Goal: Transaction & Acquisition: Purchase product/service

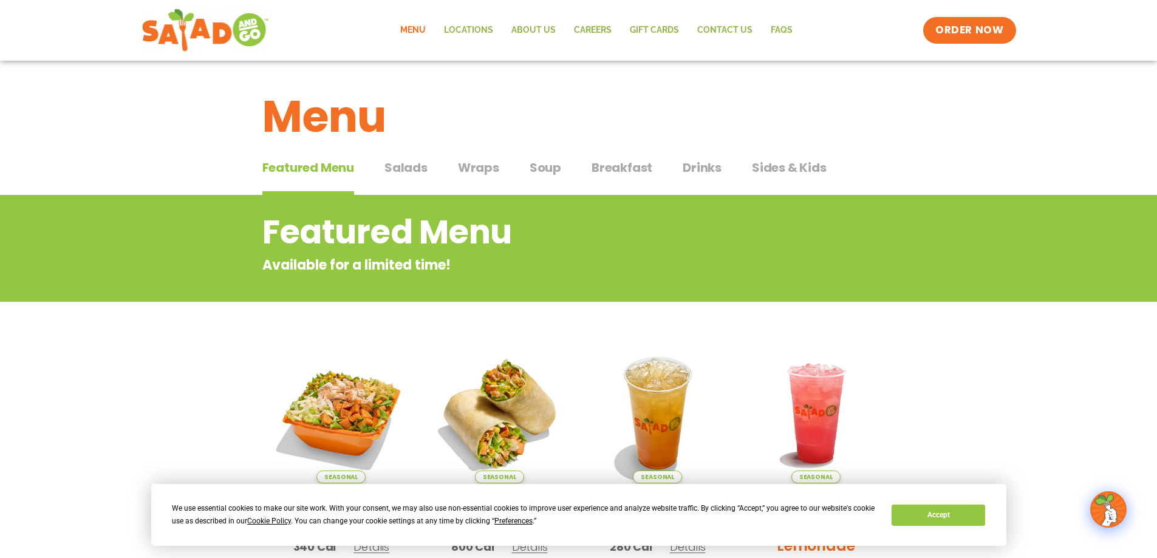
click at [626, 168] on span "Breakfast" at bounding box center [622, 168] width 61 height 18
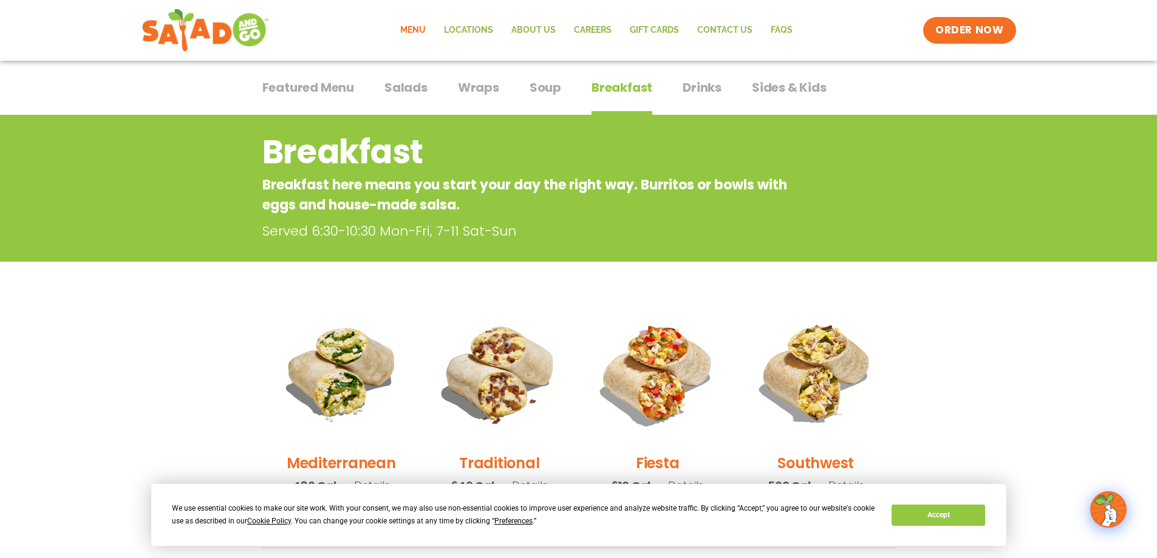
scroll to position [77, 0]
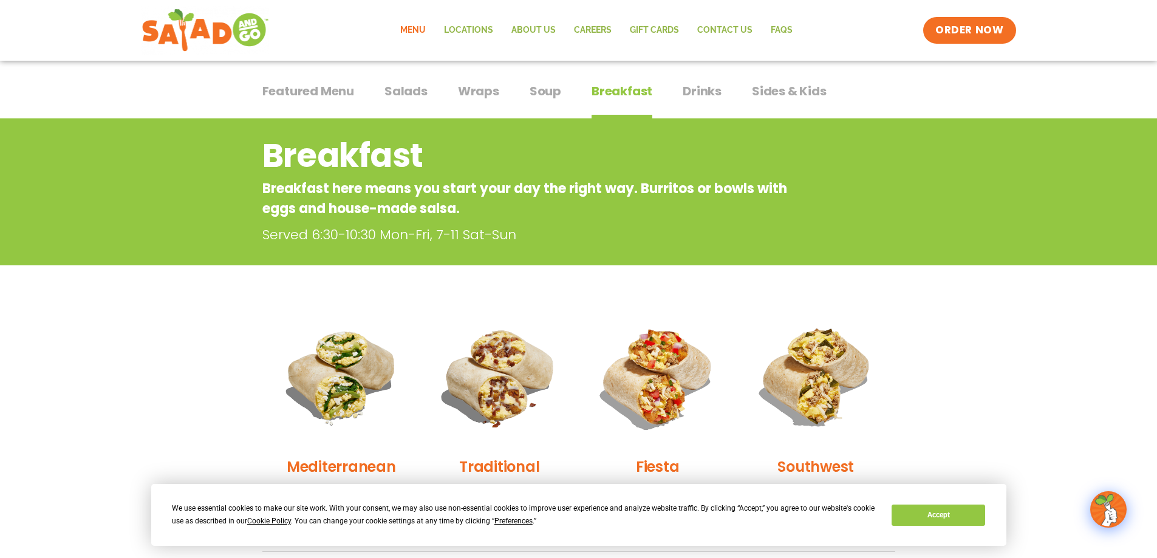
click at [328, 94] on span "Featured Menu" at bounding box center [308, 91] width 92 height 18
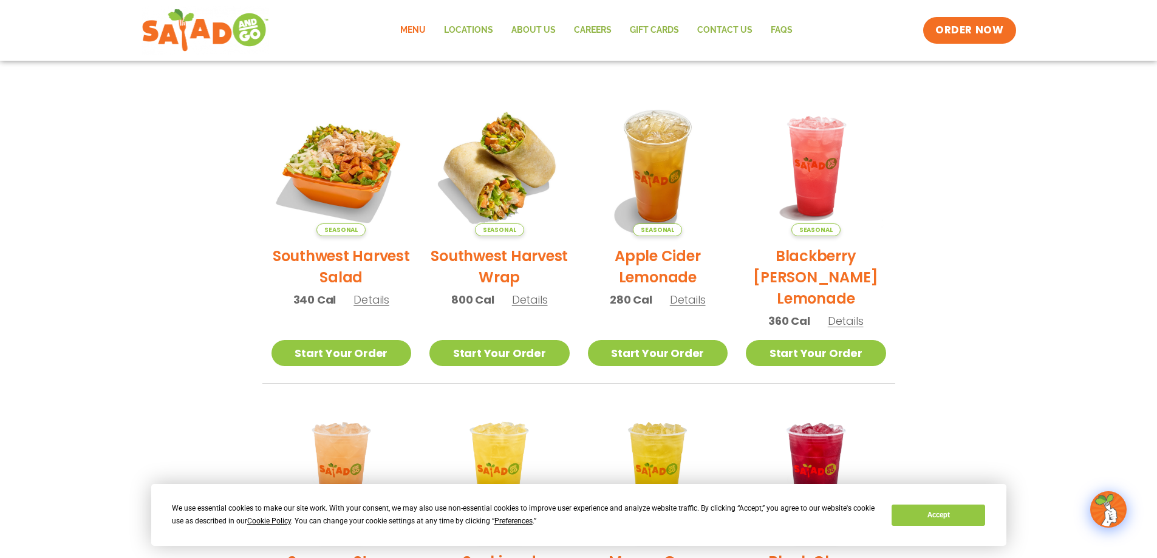
scroll to position [198, 0]
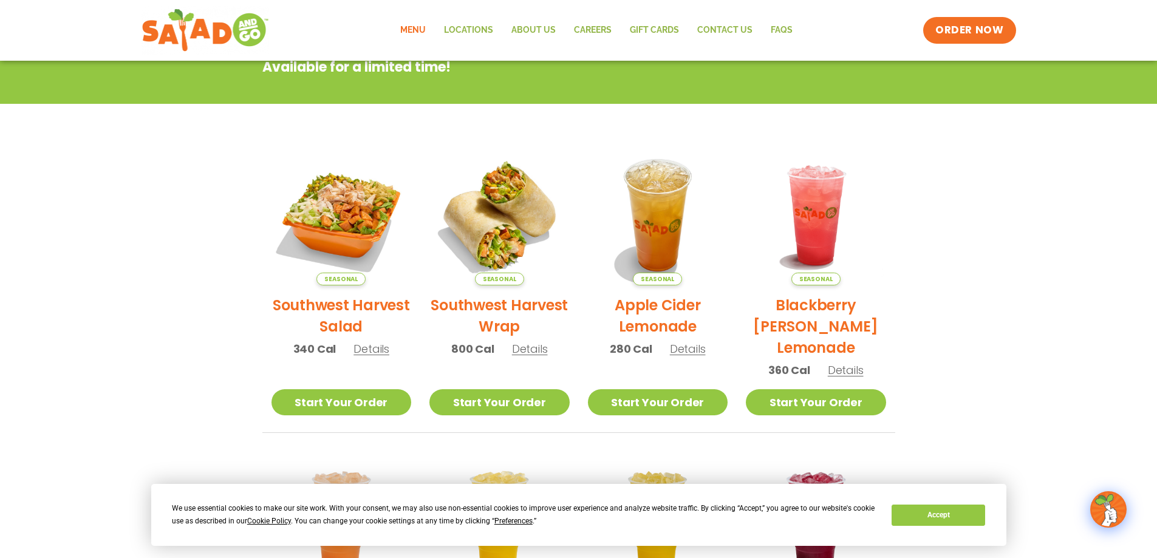
click at [370, 350] on span "Details" at bounding box center [371, 348] width 36 height 15
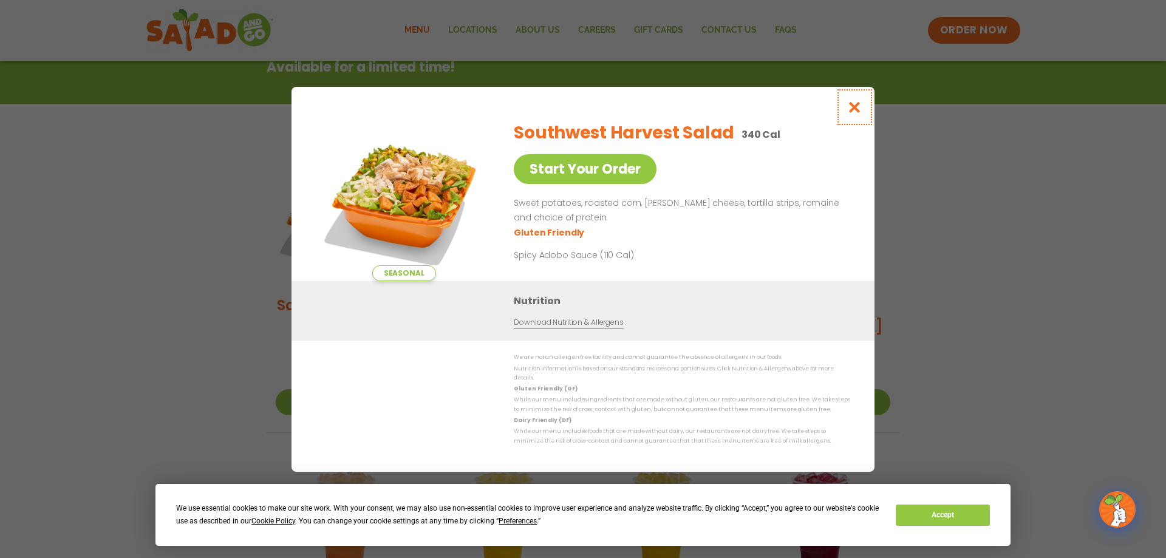
click at [858, 111] on icon "Close modal" at bounding box center [854, 107] width 15 height 13
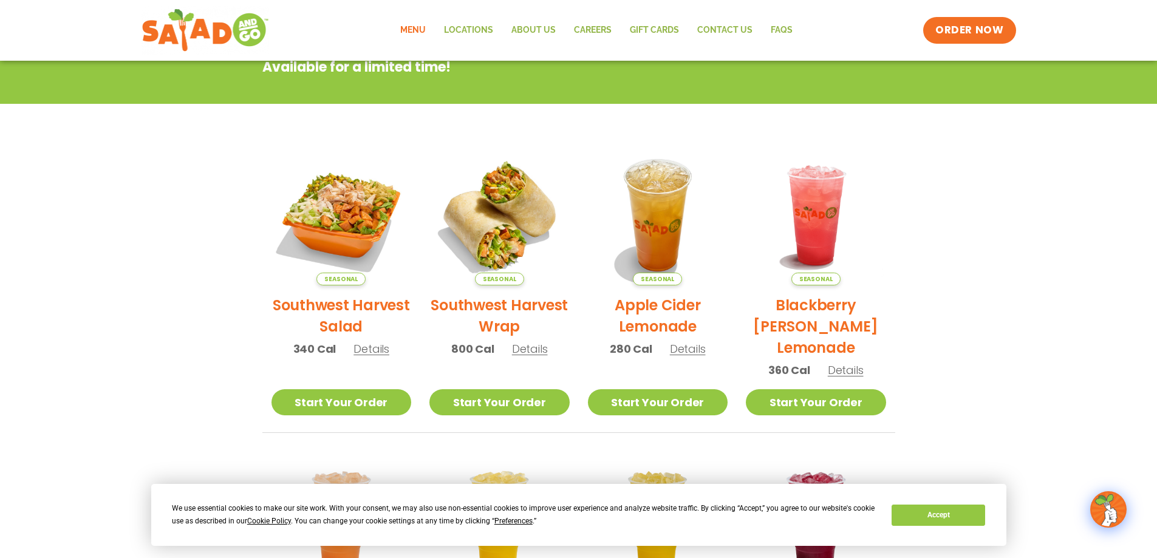
drag, startPoint x: 380, startPoint y: 349, endPoint x: 386, endPoint y: 345, distance: 6.6
click at [381, 349] on span "Details" at bounding box center [371, 348] width 36 height 15
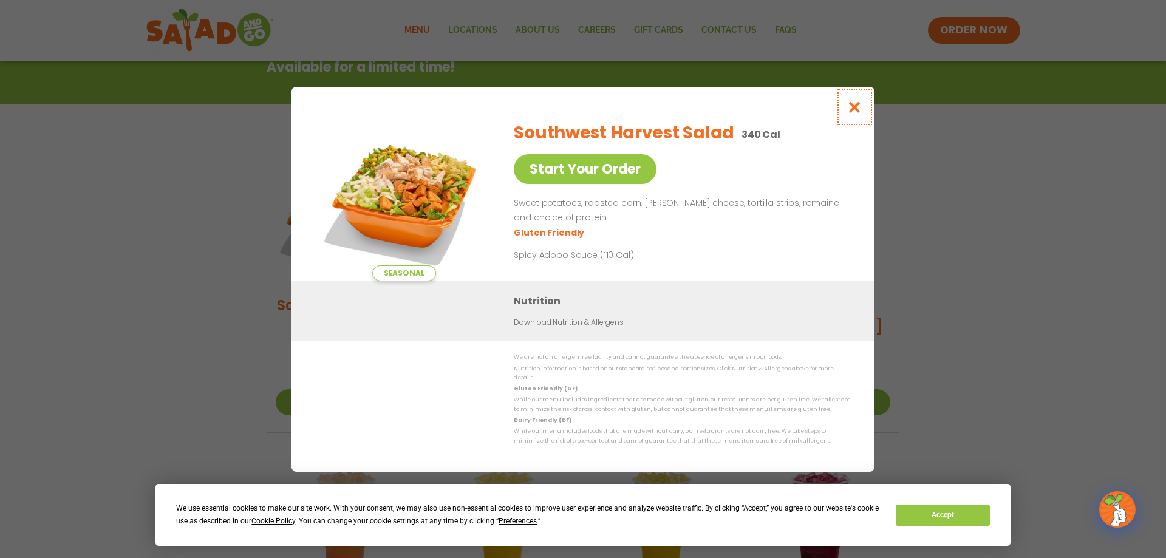
click at [857, 114] on icon "Close modal" at bounding box center [854, 107] width 15 height 13
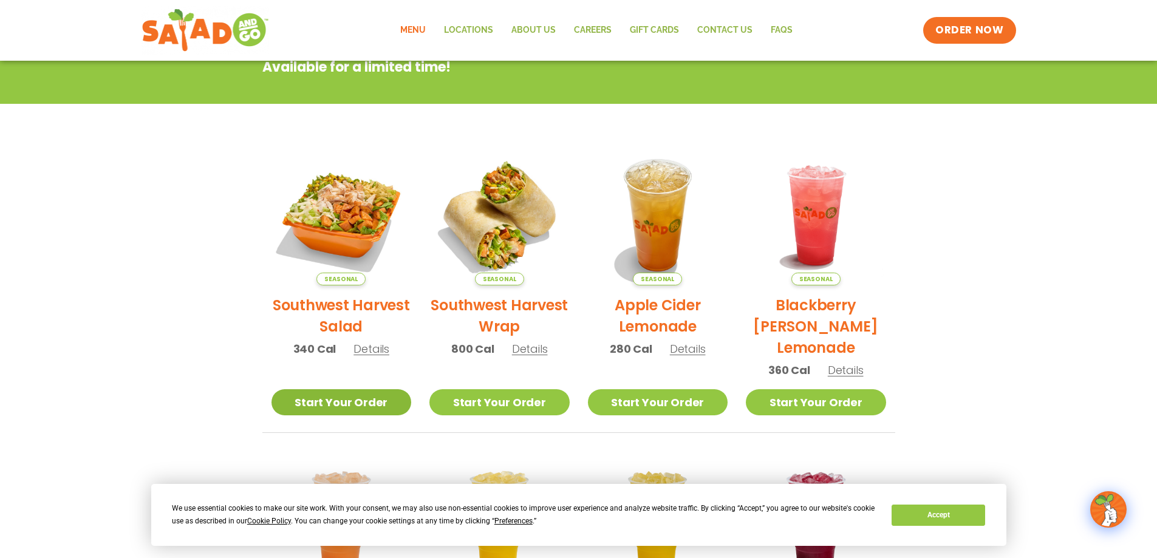
click at [356, 406] on link "Start Your Order" at bounding box center [341, 402] width 140 height 26
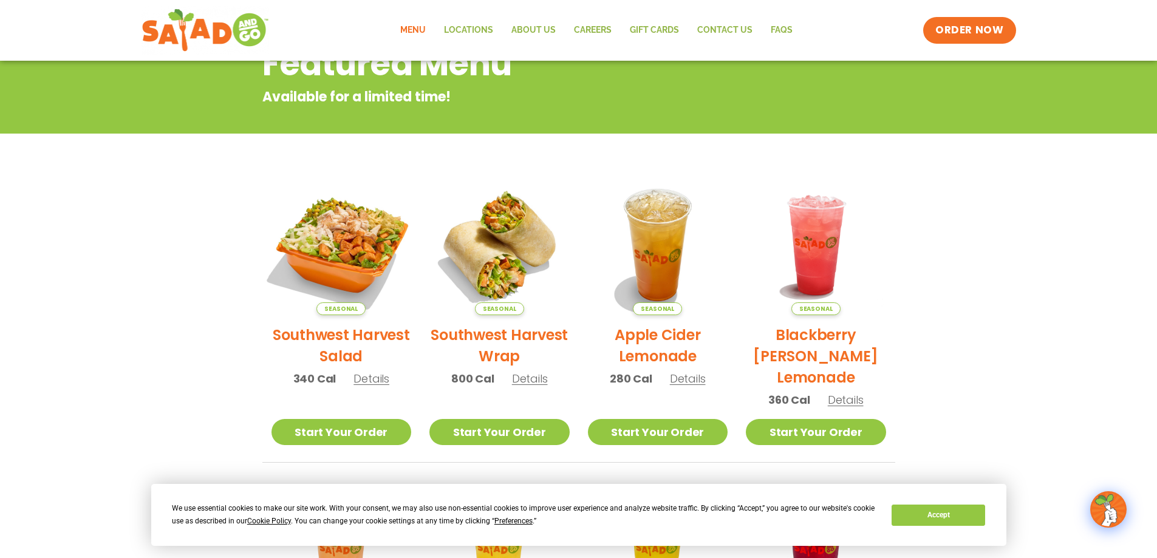
scroll to position [243, 0]
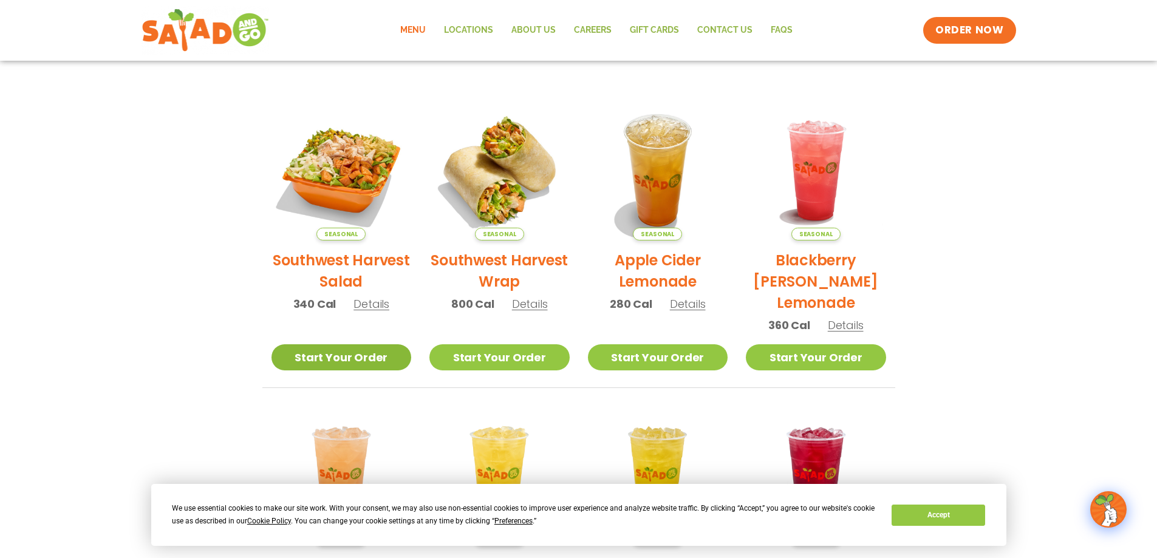
click at [356, 358] on link "Start Your Order" at bounding box center [341, 357] width 140 height 26
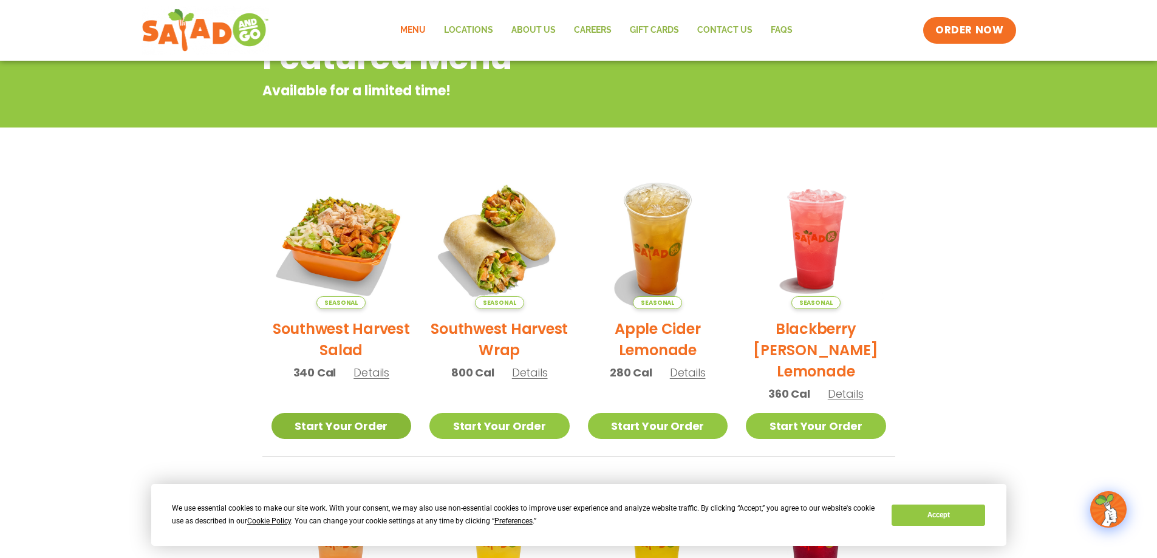
scroll to position [182, 0]
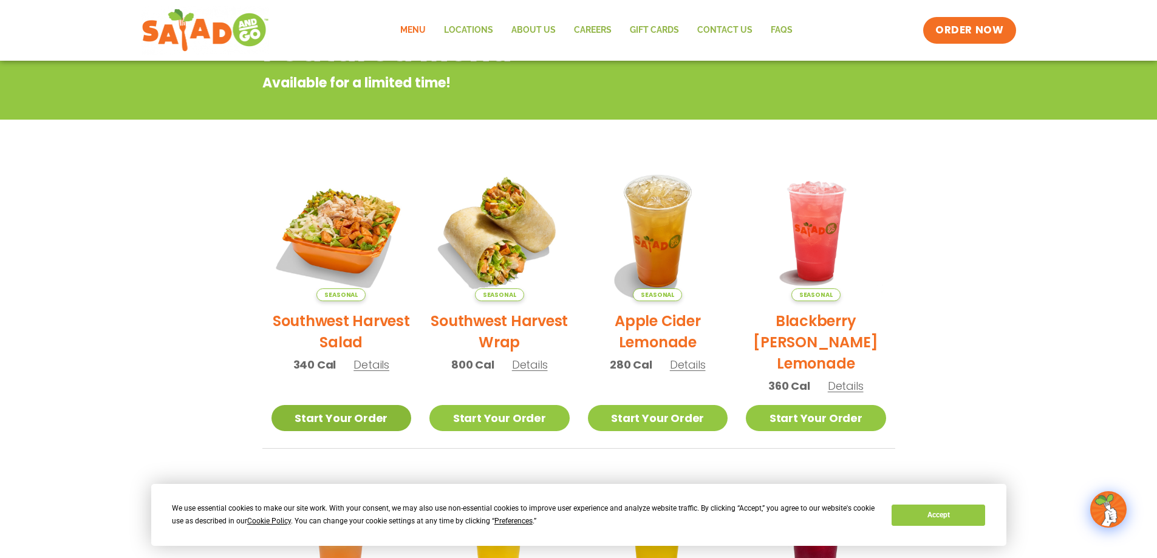
click at [353, 429] on link "Start Your Order" at bounding box center [341, 418] width 140 height 26
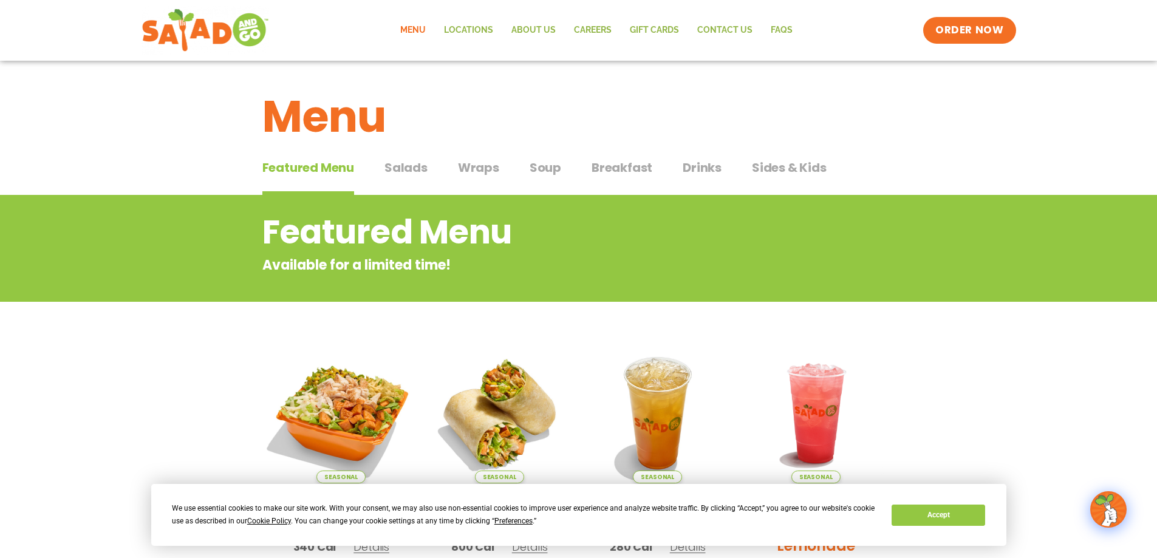
click at [360, 441] on img at bounding box center [341, 413] width 165 height 165
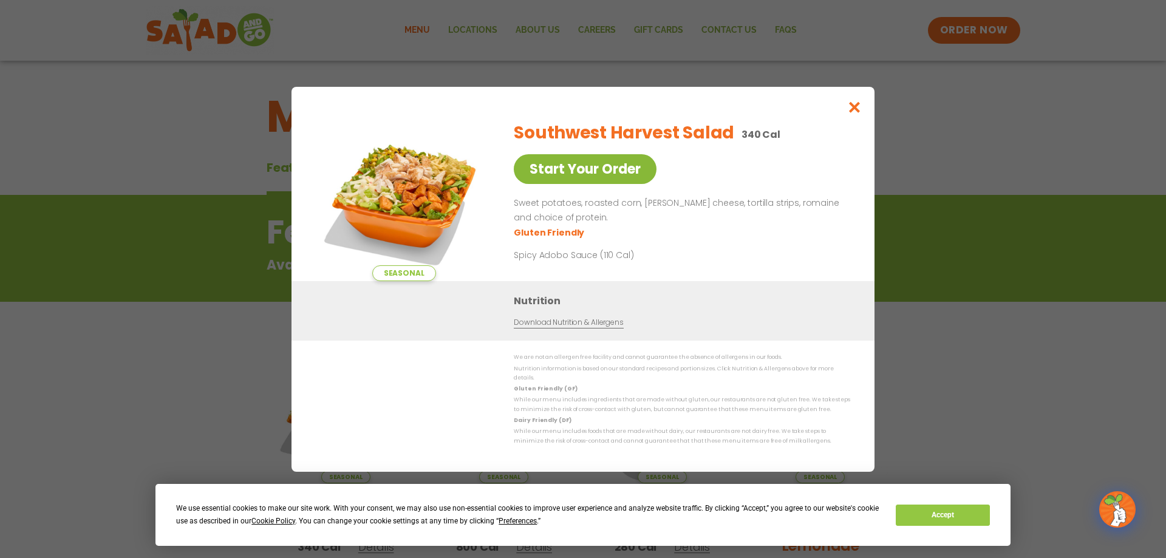
click at [617, 170] on link "Start Your Order" at bounding box center [585, 169] width 143 height 30
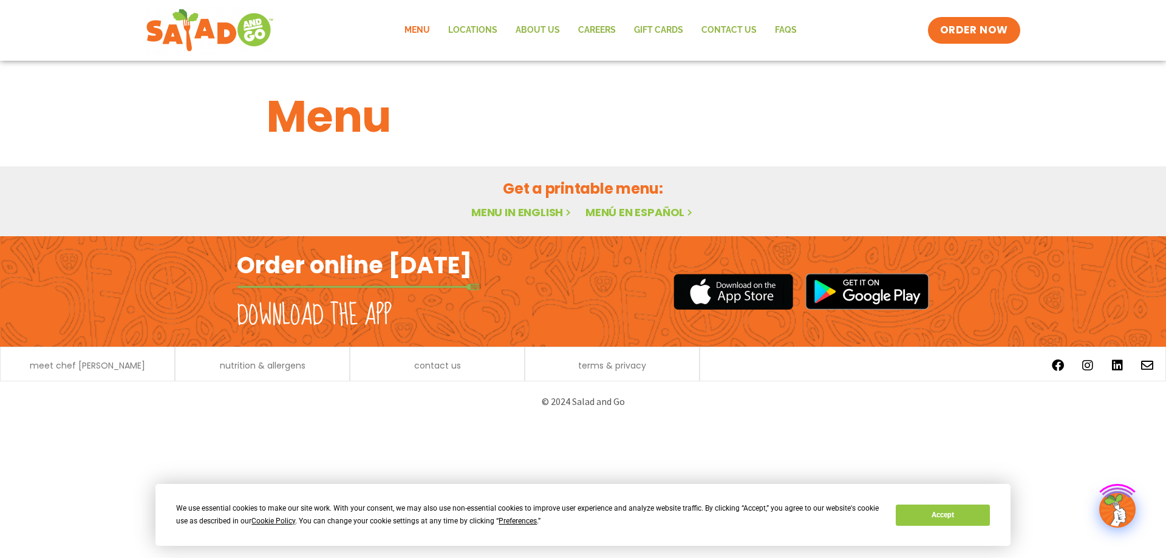
click at [526, 215] on link "Menu in English" at bounding box center [522, 212] width 102 height 15
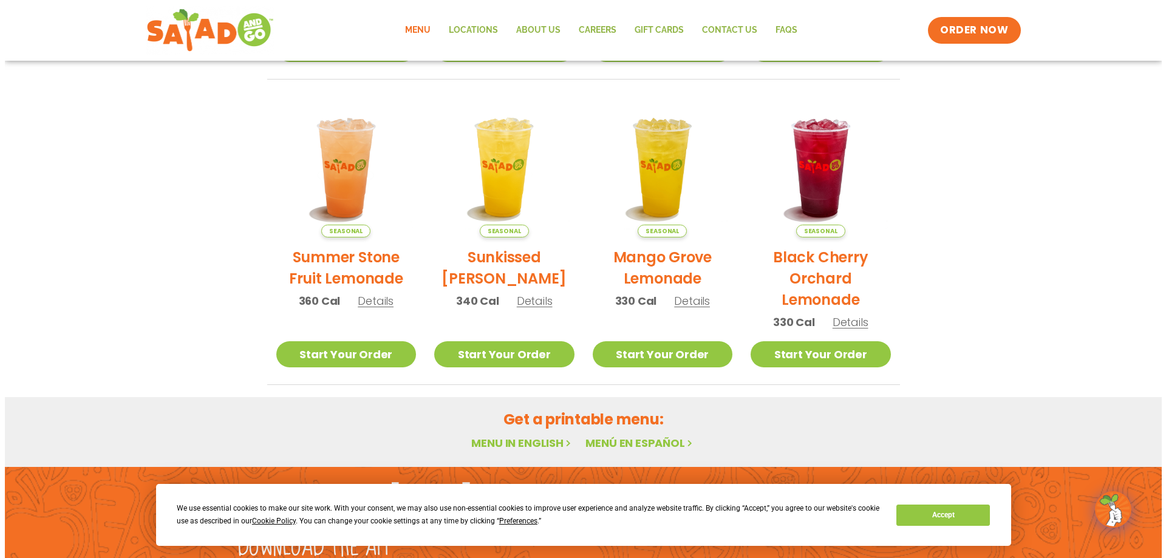
scroll to position [547, 0]
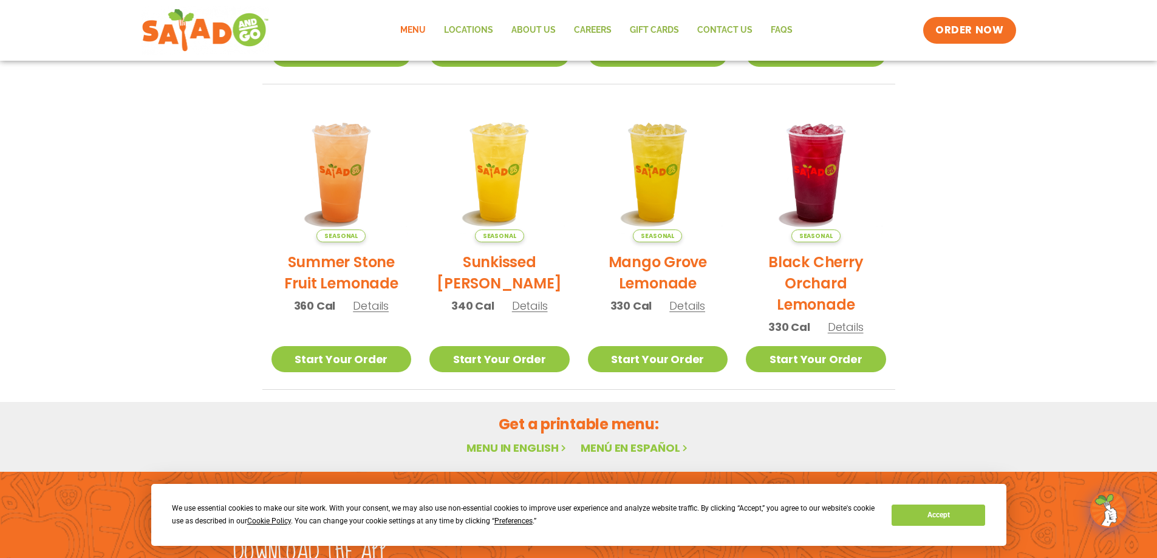
click at [530, 303] on span "Details" at bounding box center [530, 305] width 36 height 15
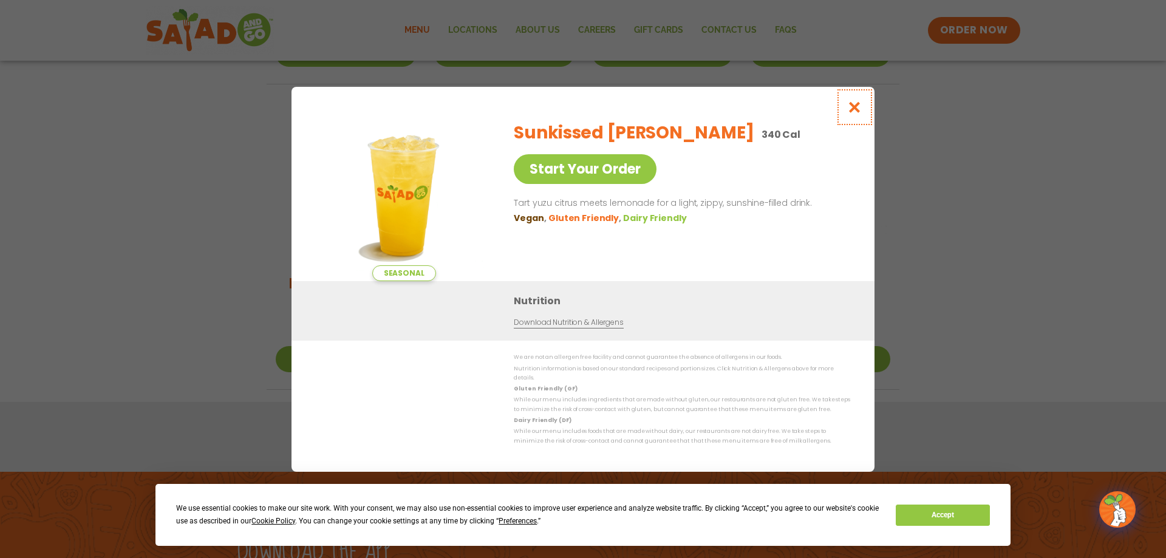
click at [856, 107] on icon "Close modal" at bounding box center [854, 107] width 15 height 13
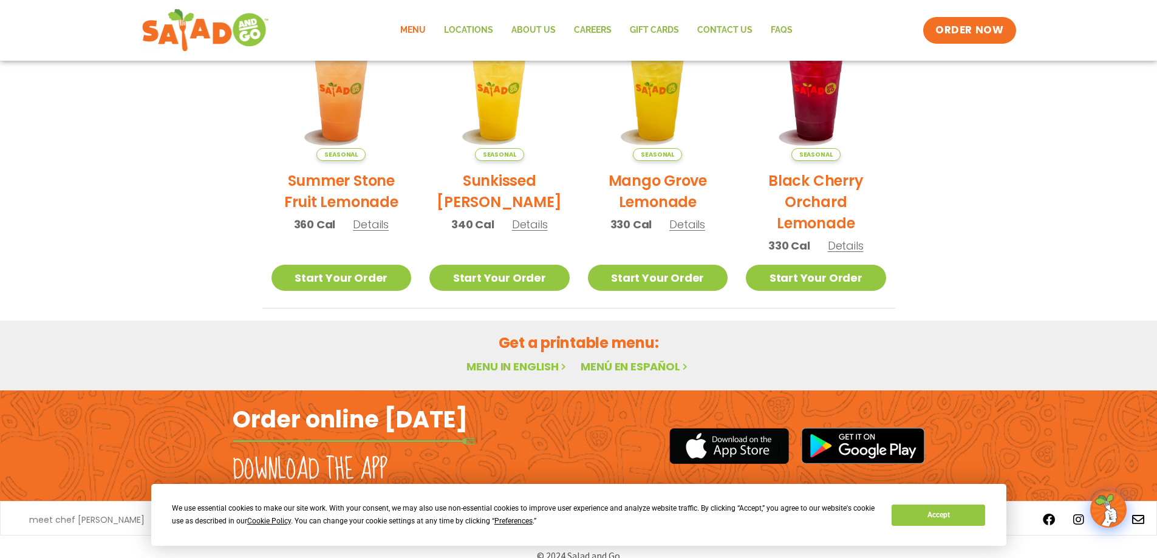
scroll to position [646, 0]
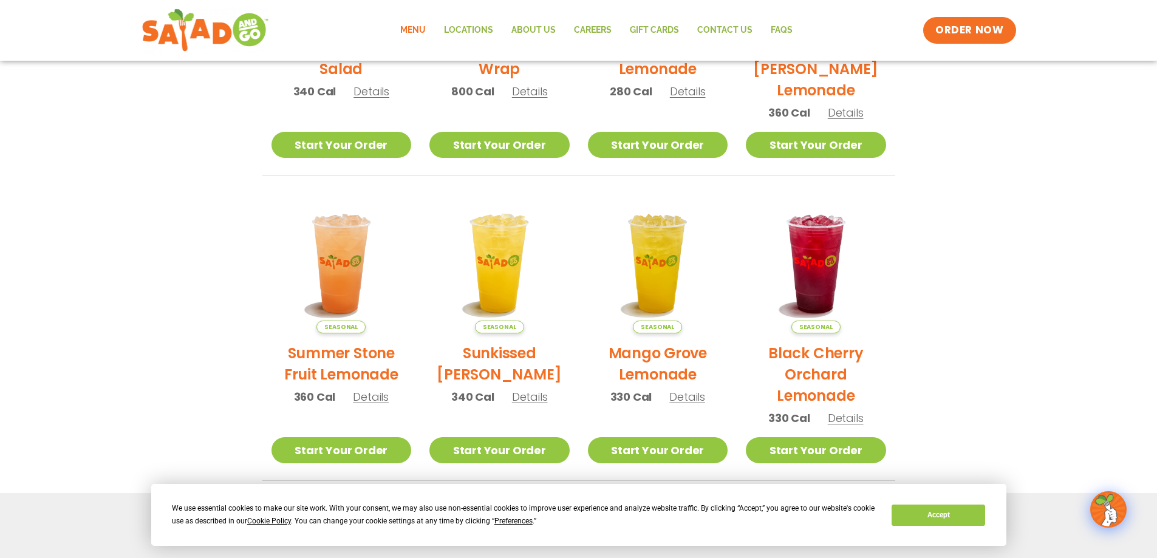
scroll to position [646, 0]
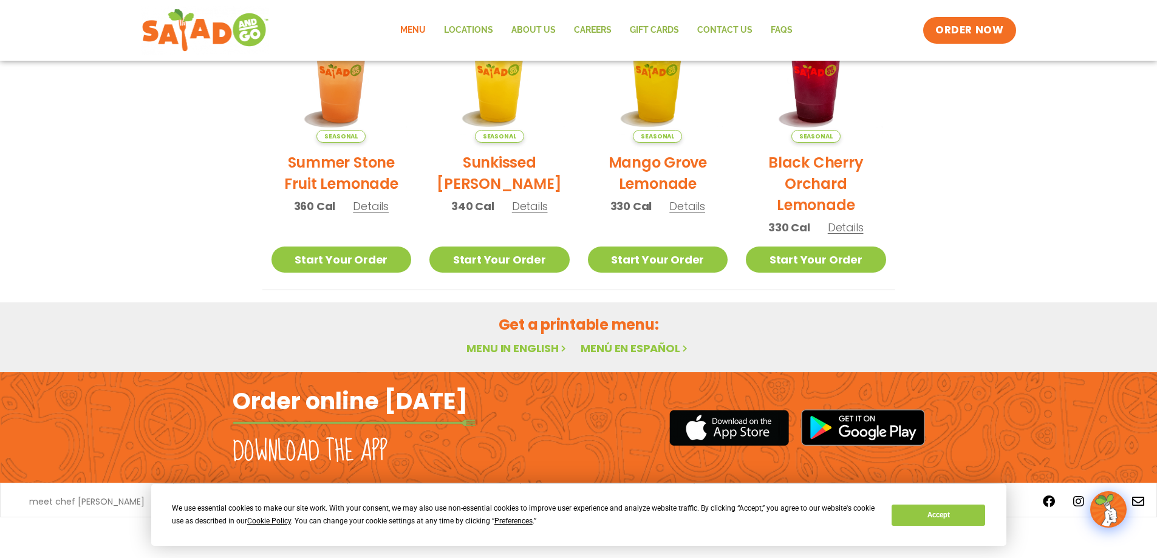
click at [520, 347] on link "Menu in English" at bounding box center [517, 348] width 102 height 15
